Goal: Information Seeking & Learning: Learn about a topic

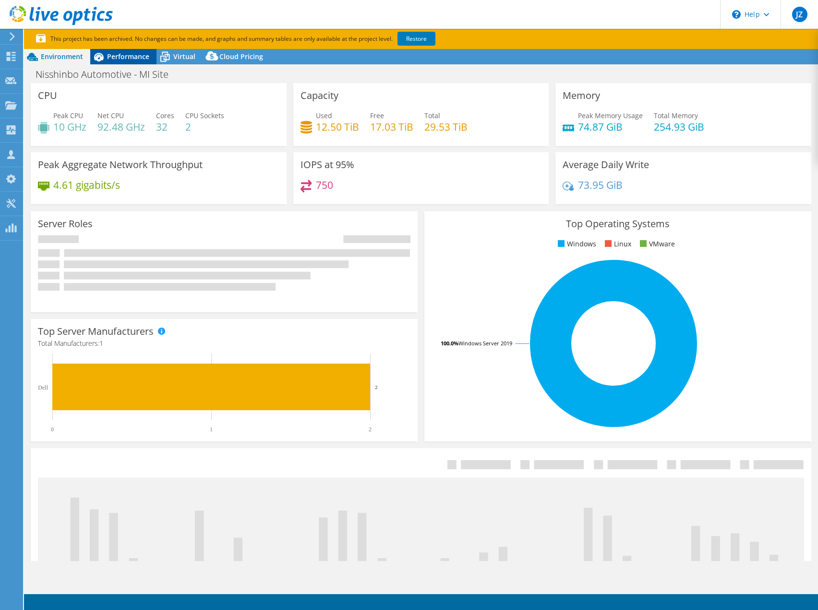
click at [130, 59] on span "Performance" at bounding box center [128, 56] width 42 height 9
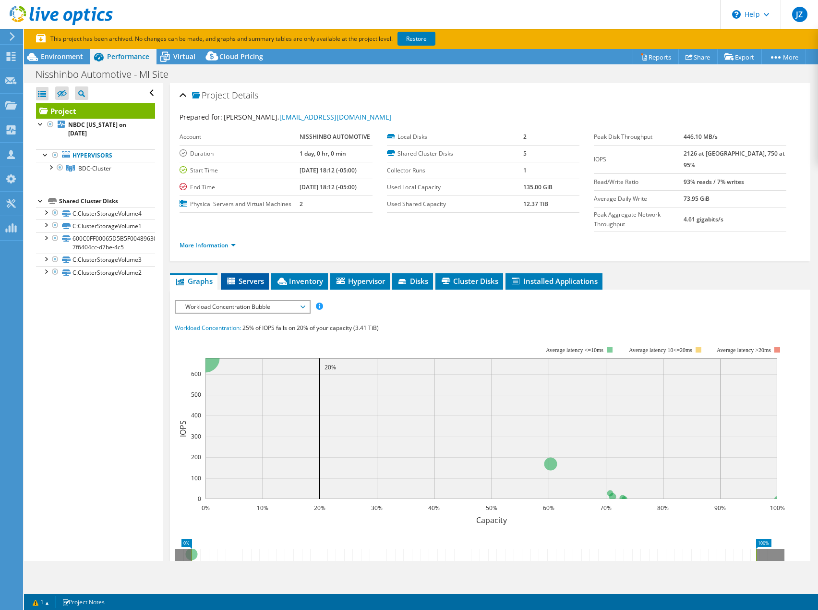
drag, startPoint x: 235, startPoint y: 258, endPoint x: 244, endPoint y: 259, distance: 9.2
click at [240, 273] on li "Servers" at bounding box center [245, 281] width 48 height 16
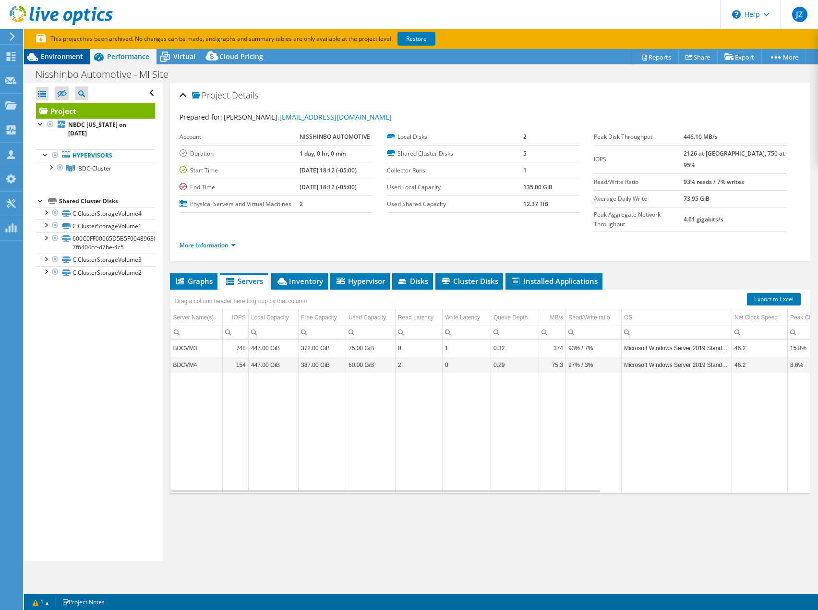
click at [54, 57] on span "Environment" at bounding box center [62, 56] width 42 height 9
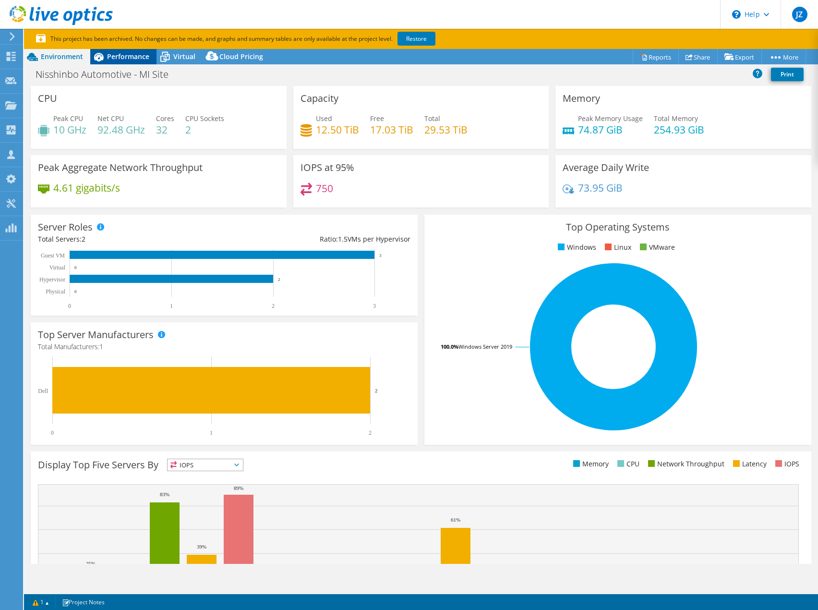
click at [108, 58] on span "Performance" at bounding box center [128, 56] width 42 height 9
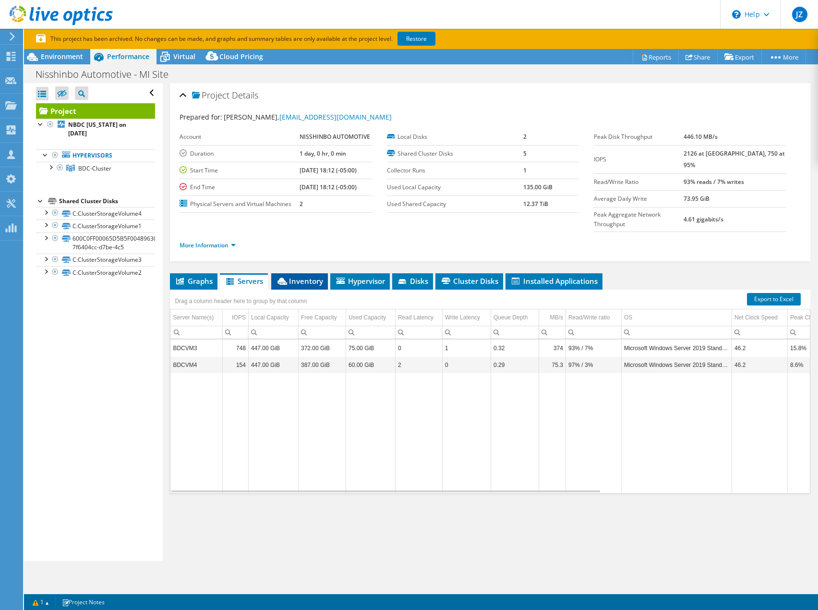
click at [289, 276] on span "Inventory" at bounding box center [299, 281] width 47 height 10
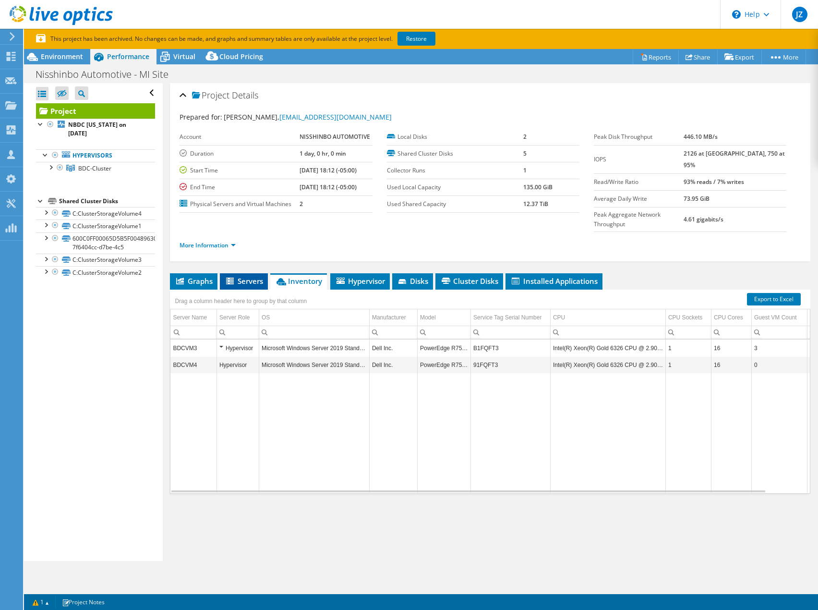
click at [251, 276] on span "Servers" at bounding box center [244, 281] width 38 height 10
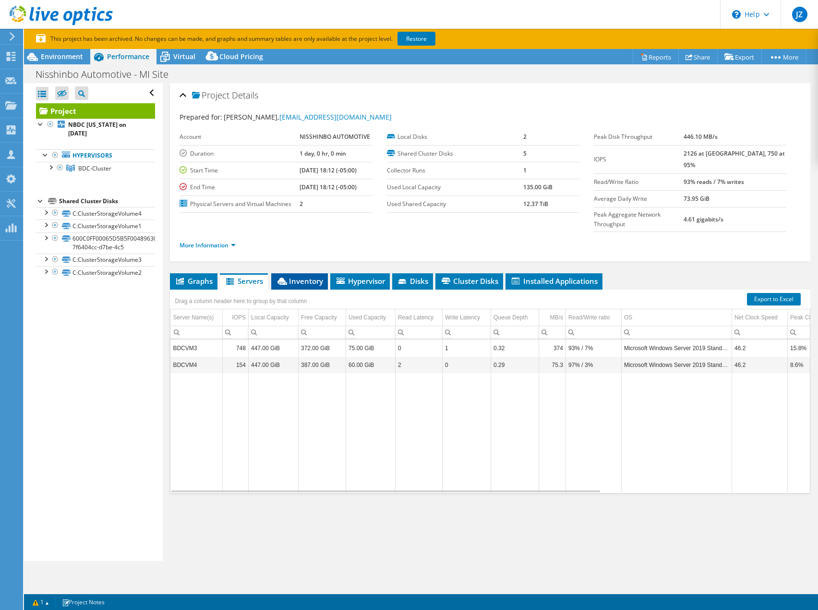
click at [302, 276] on span "Inventory" at bounding box center [299, 281] width 47 height 10
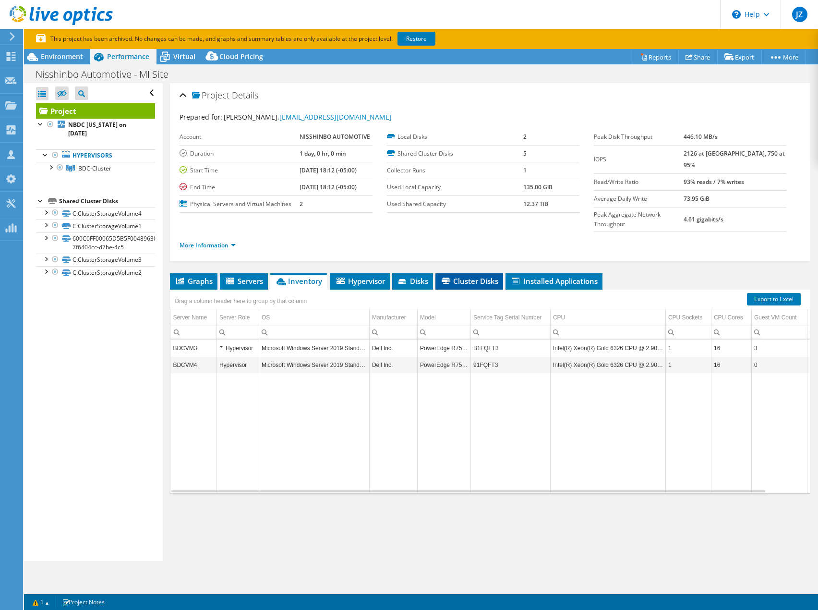
click at [450, 277] on icon at bounding box center [446, 280] width 9 height 6
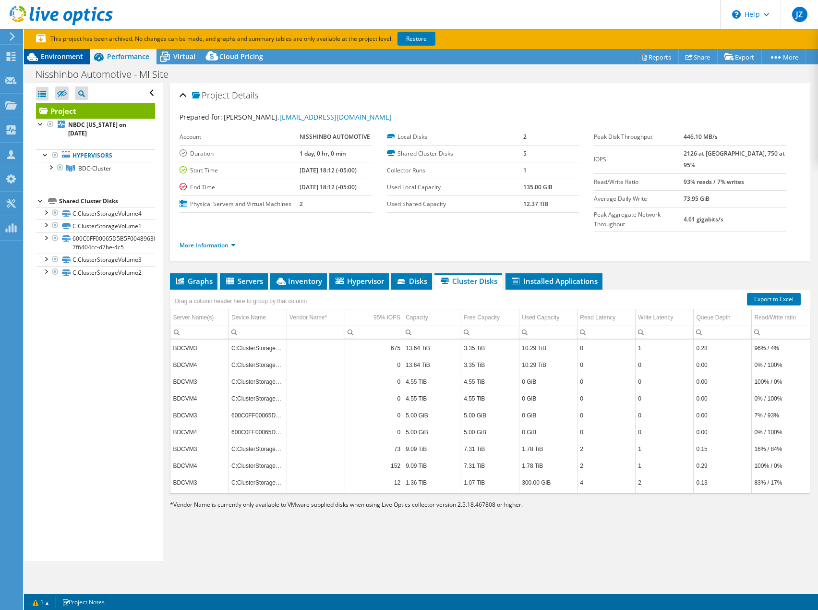
click at [53, 52] on span "Environment" at bounding box center [62, 56] width 42 height 9
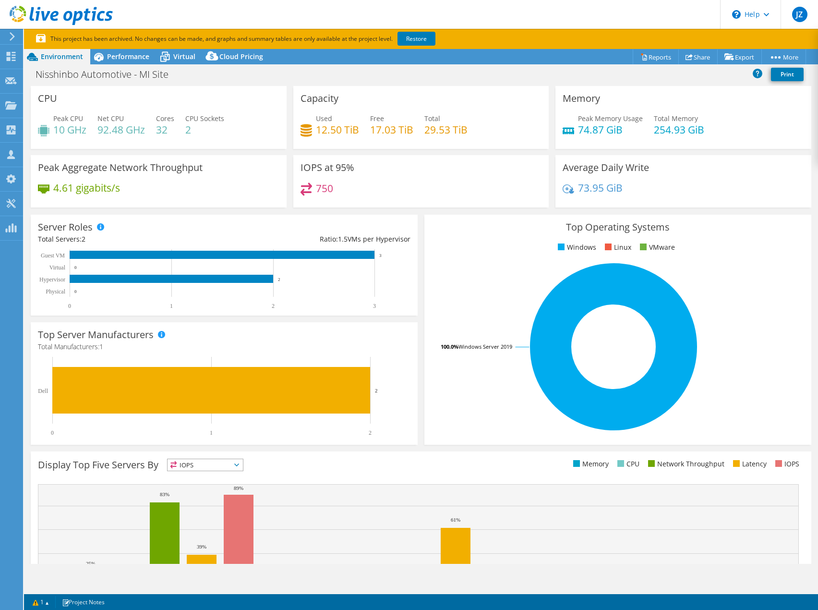
click at [494, 71] on div "Nisshinbo Automotive - MI Site Print" at bounding box center [421, 74] width 794 height 18
